Goal: Navigation & Orientation: Go to known website

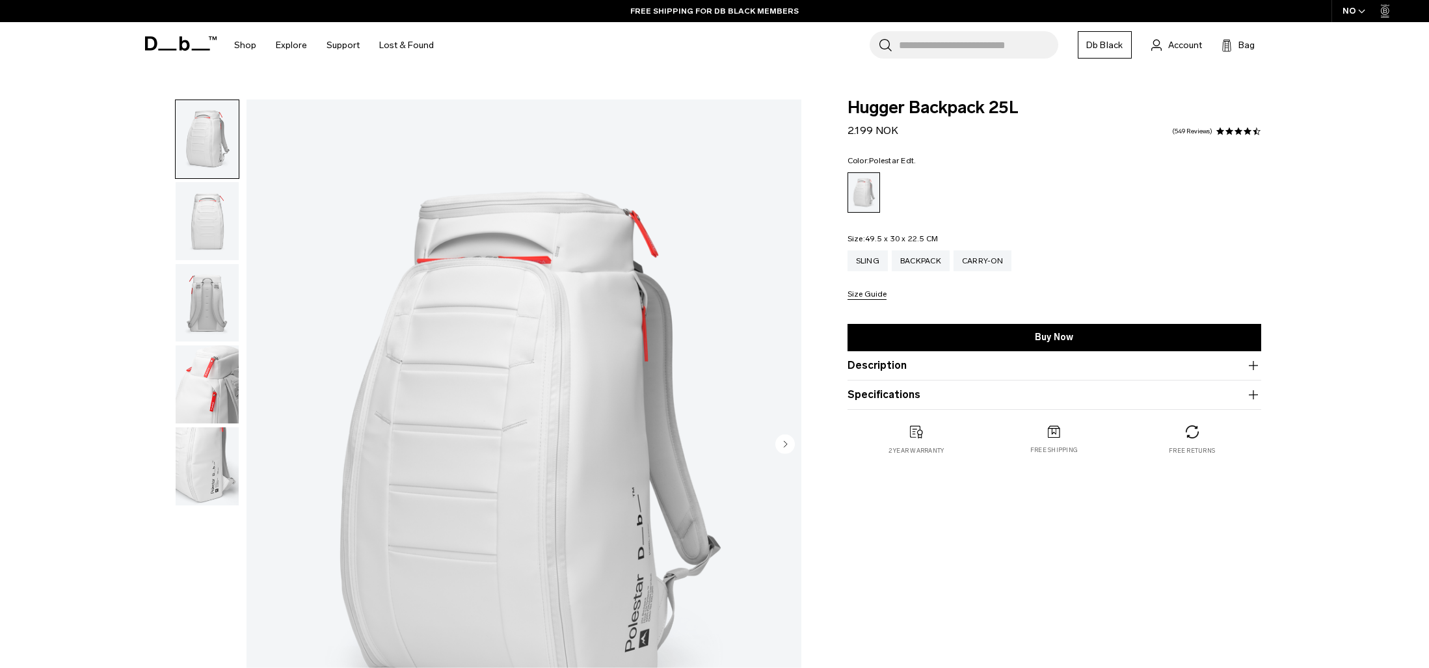
scroll to position [221, 0]
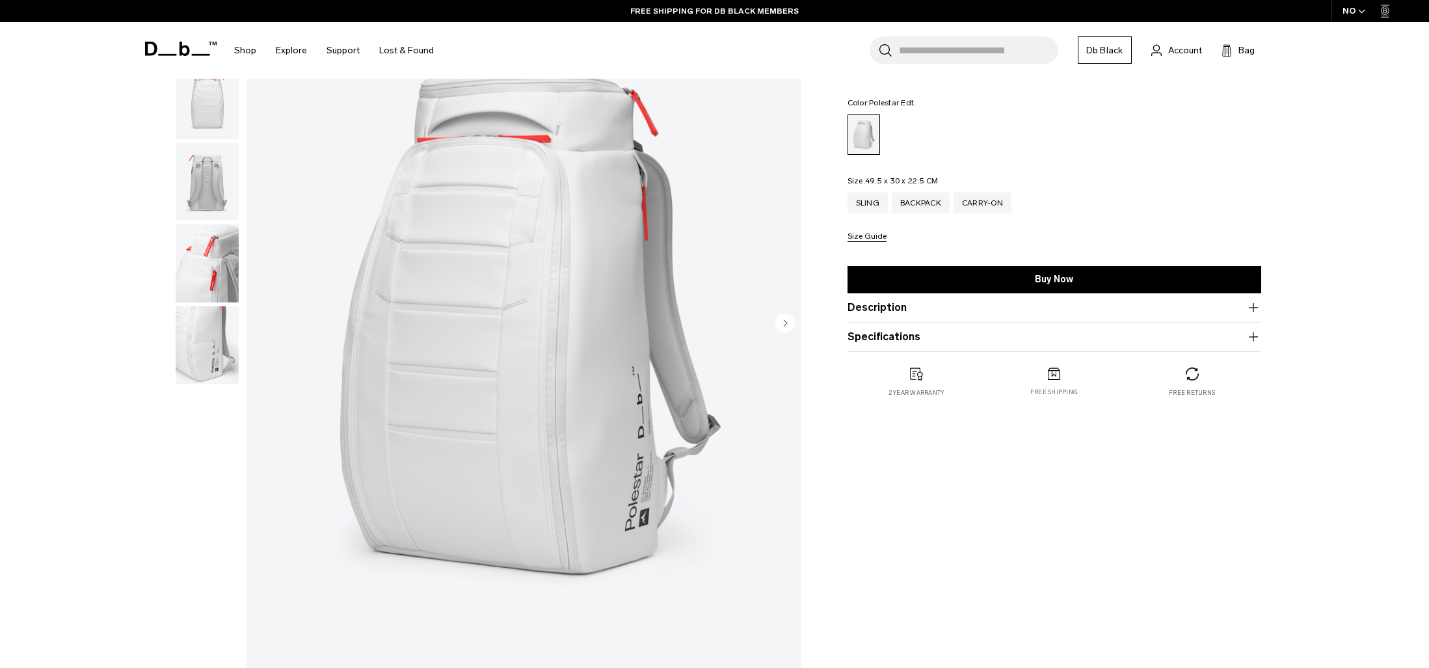
click at [227, 258] on img "button" at bounding box center [207, 263] width 63 height 78
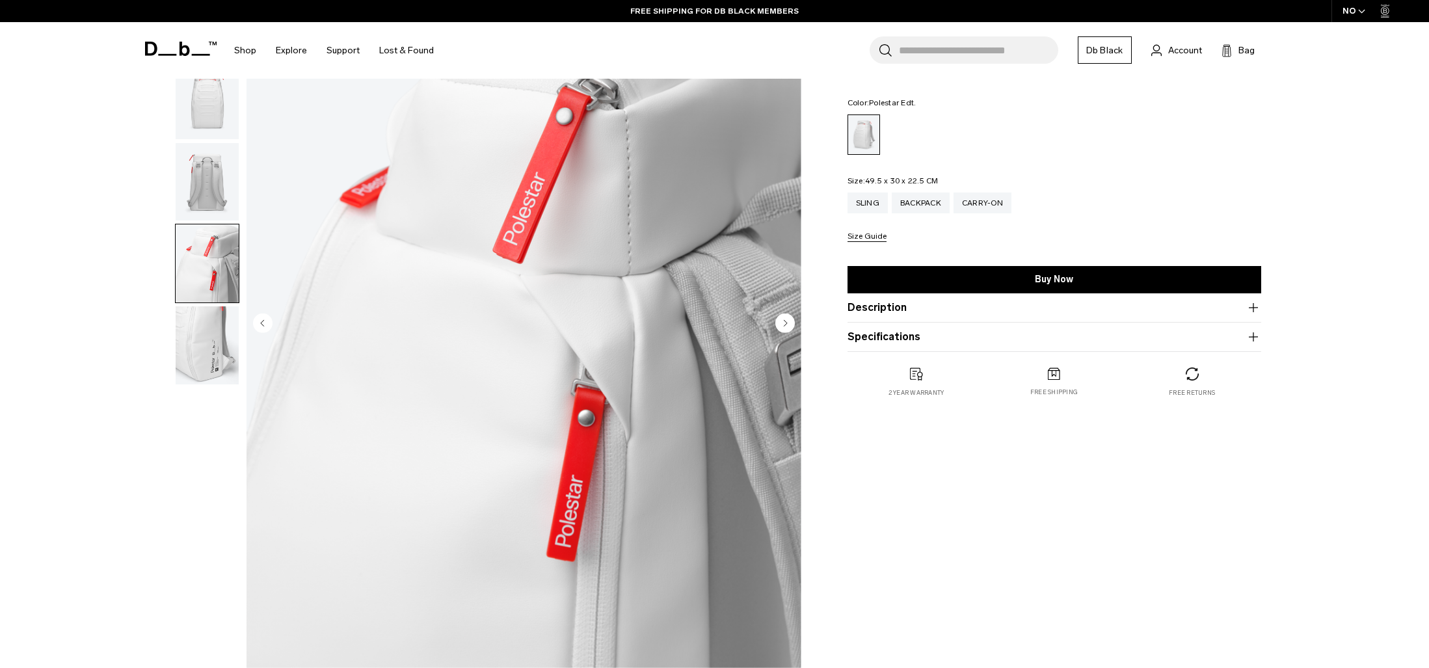
click at [191, 342] on img "button" at bounding box center [207, 345] width 63 height 78
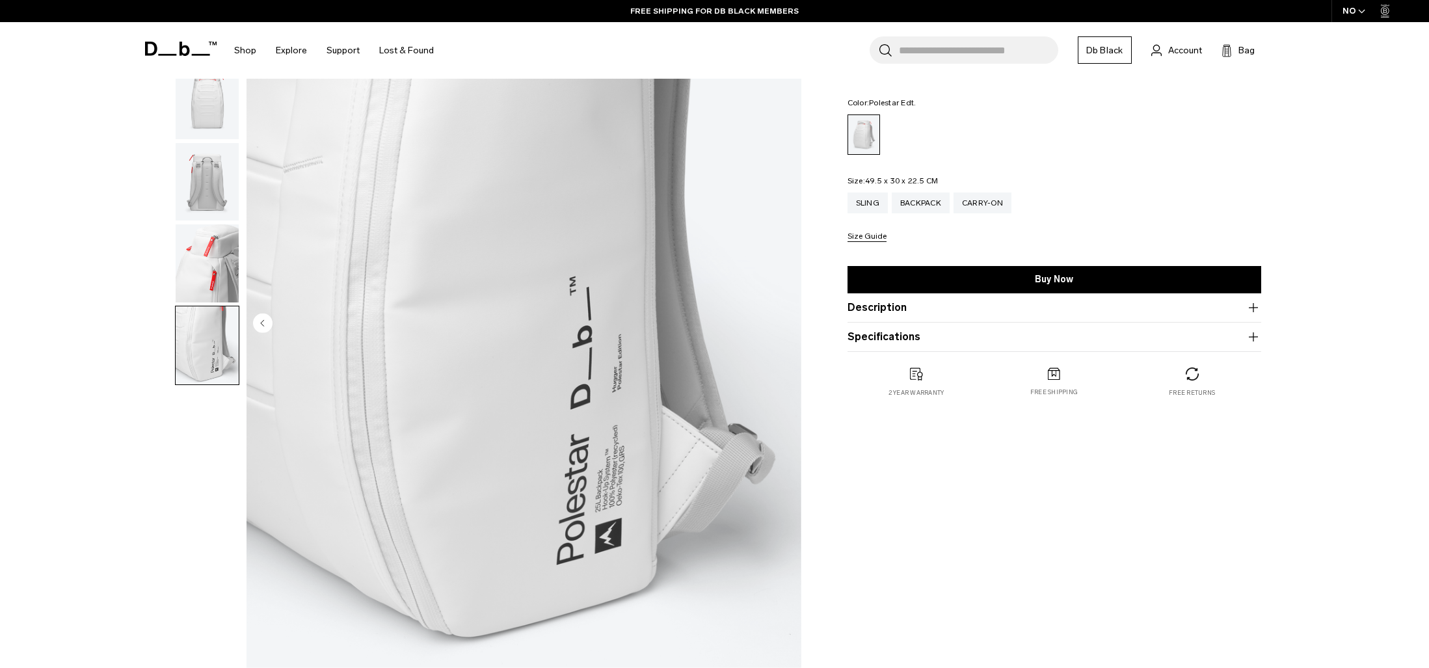
click at [224, 118] on img "button" at bounding box center [207, 100] width 63 height 78
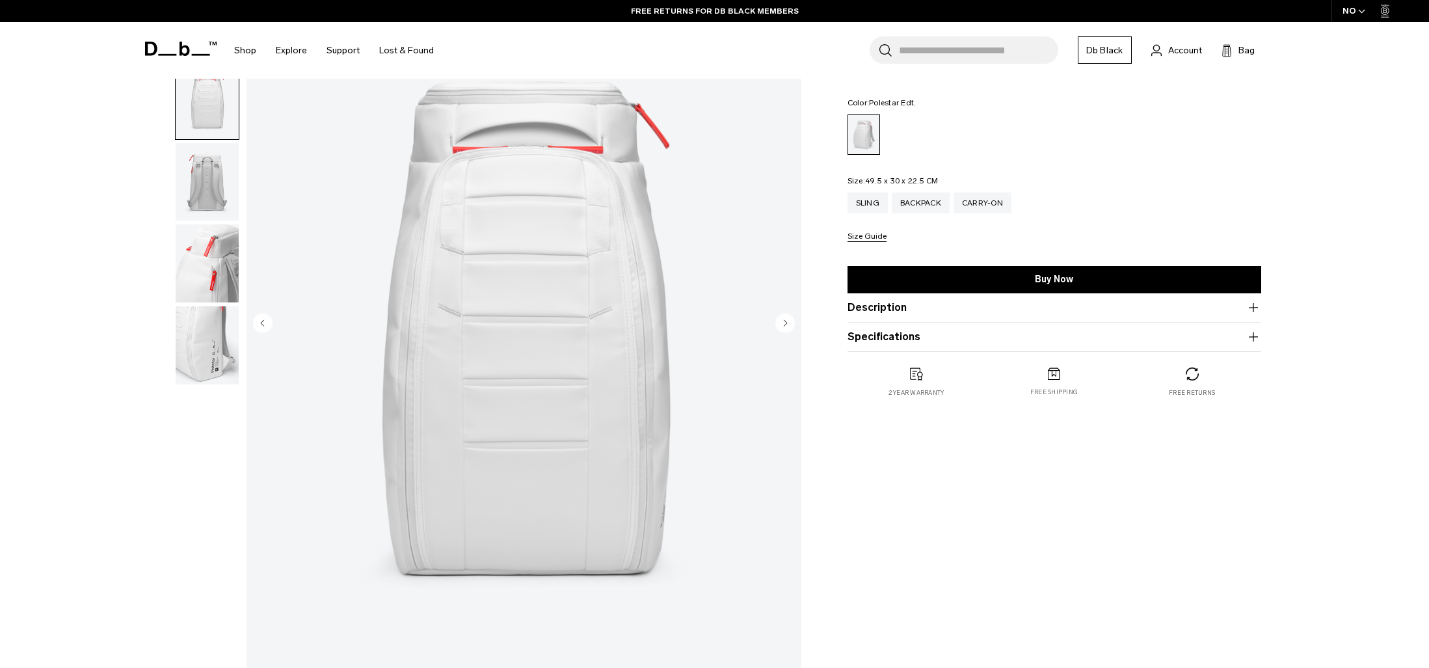
click at [204, 265] on img "button" at bounding box center [207, 263] width 63 height 78
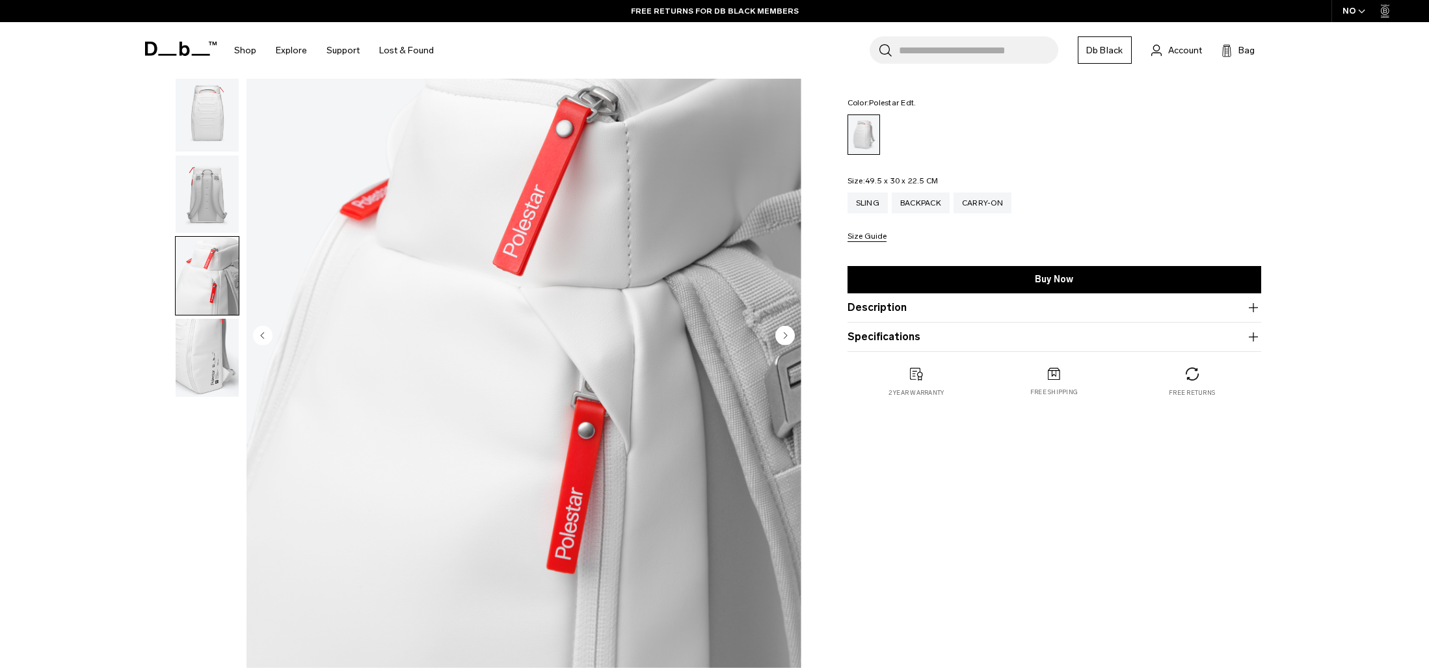
scroll to position [209, 0]
click at [224, 181] on img "button" at bounding box center [207, 194] width 63 height 78
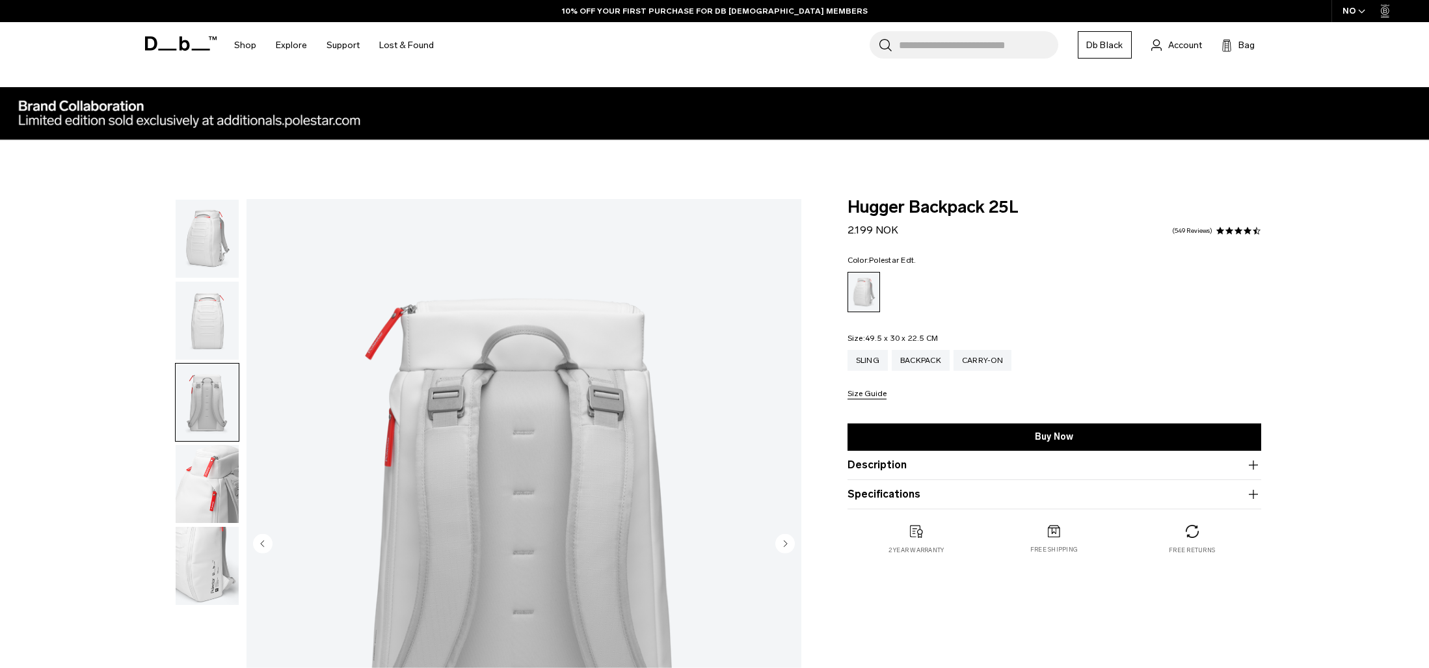
scroll to position [0, 0]
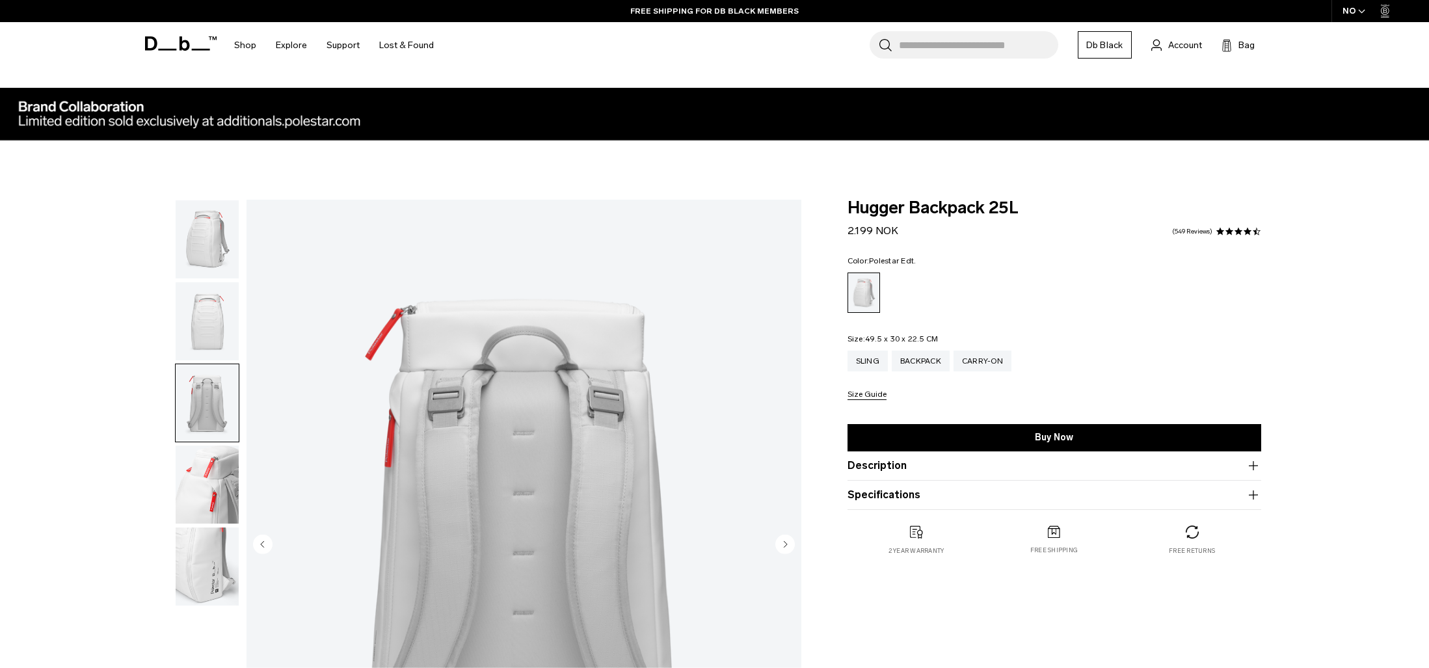
drag, startPoint x: 180, startPoint y: 37, endPoint x: 194, endPoint y: 43, distance: 15.5
click at [180, 37] on icon at bounding box center [184, 43] width 10 height 14
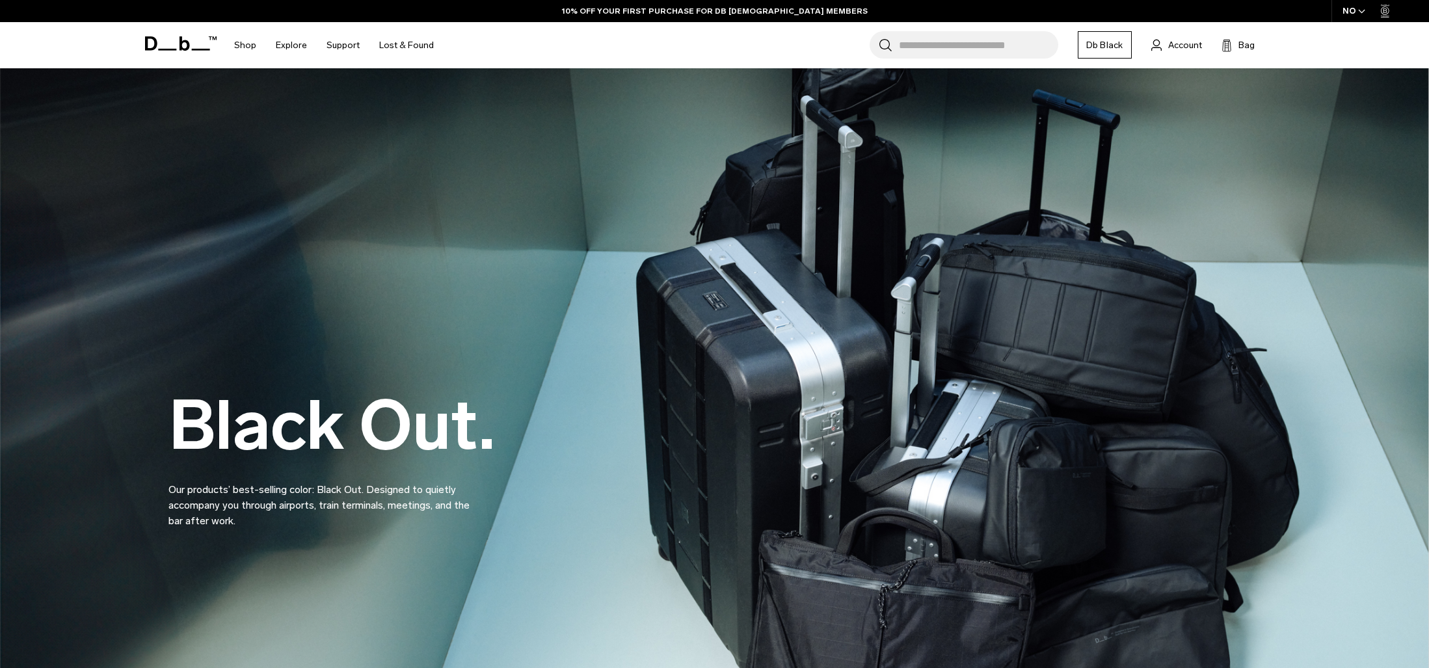
click at [1358, 9] on icon "button" at bounding box center [1361, 11] width 7 height 5
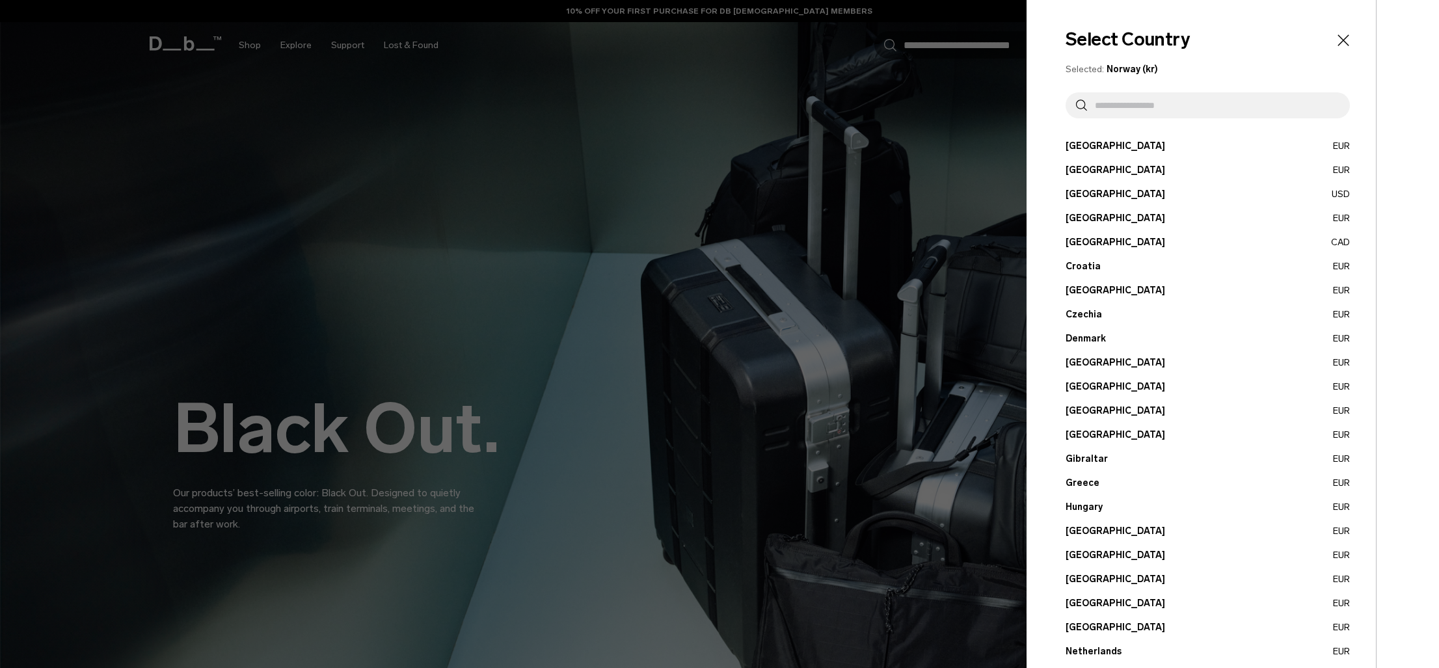
click at [1086, 362] on button "Estonia EUR" at bounding box center [1208, 363] width 284 height 14
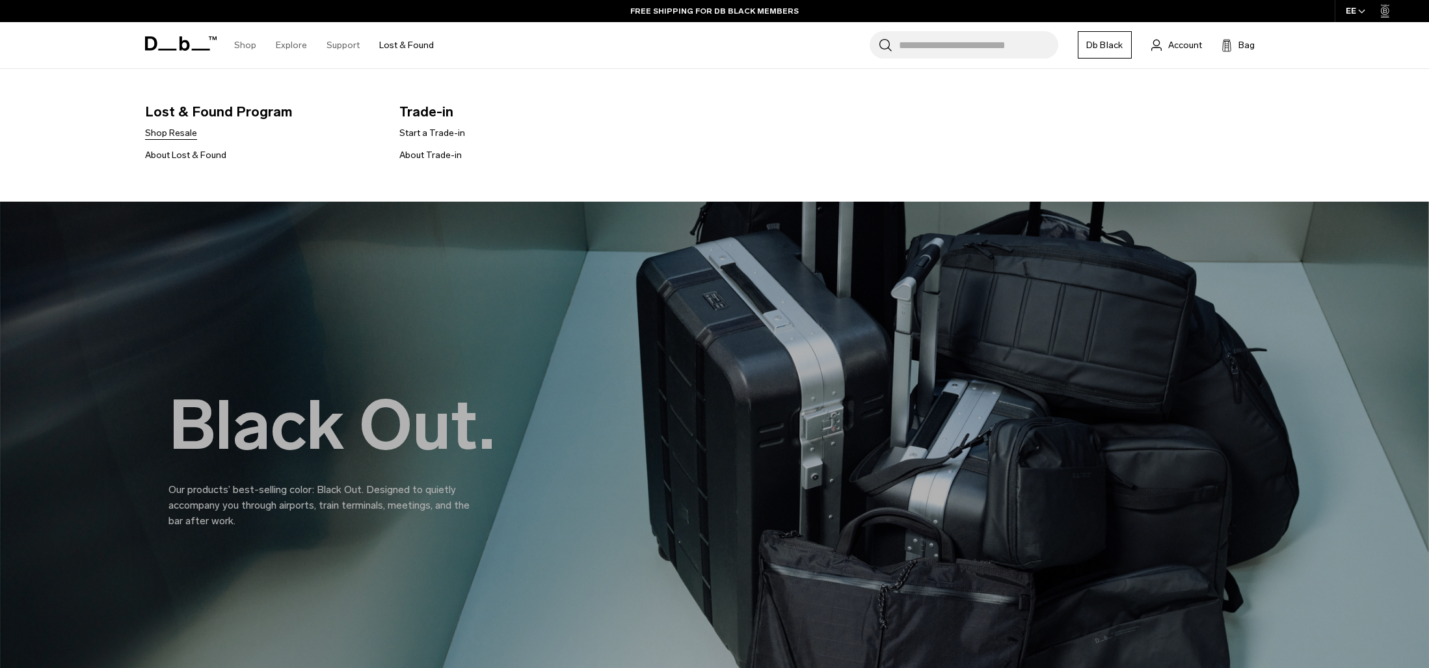
click at [188, 130] on link "Shop Resale" at bounding box center [171, 133] width 52 height 14
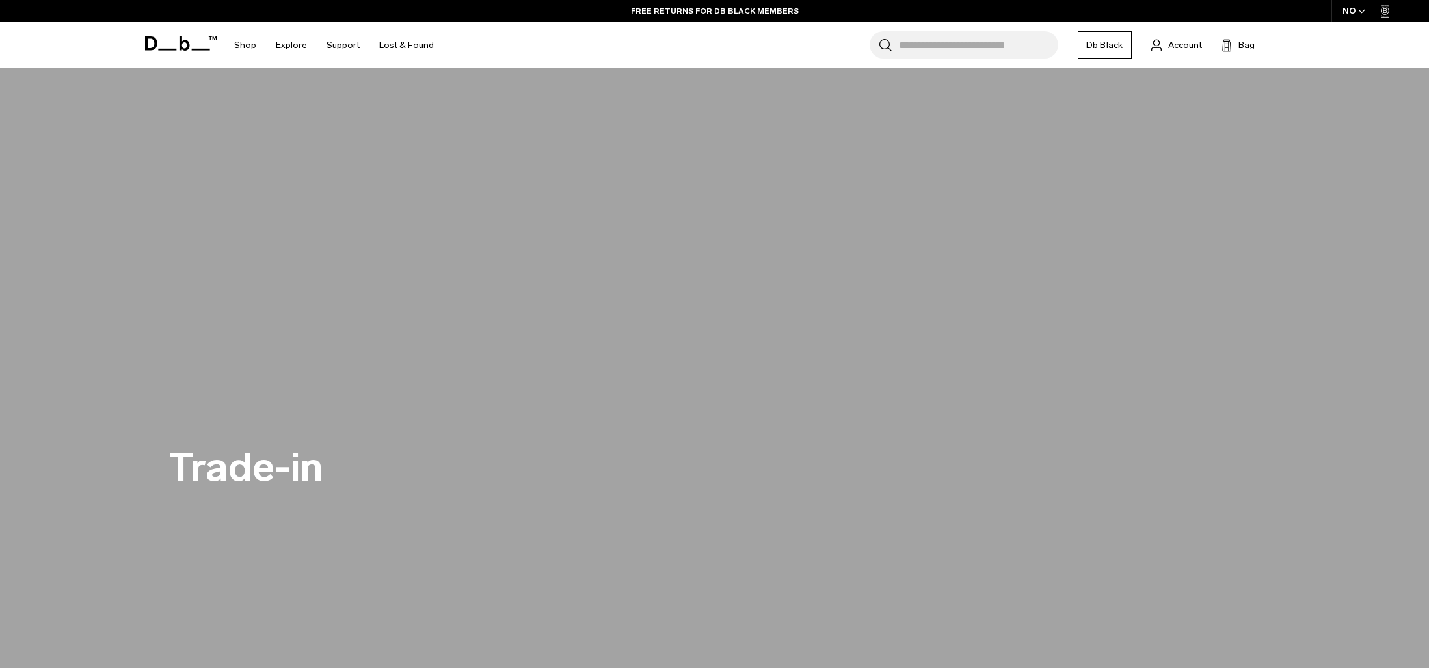
click at [185, 47] on icon at bounding box center [181, 43] width 72 height 14
